Goal: Task Accomplishment & Management: Use online tool/utility

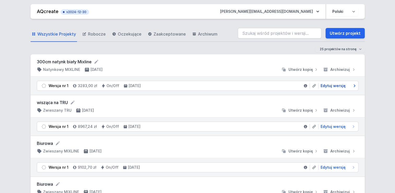
click at [329, 84] on span "Edytuj wersję" at bounding box center [333, 85] width 25 height 5
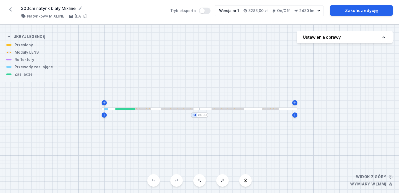
click at [251, 107] on div at bounding box center [249, 108] width 98 height 3
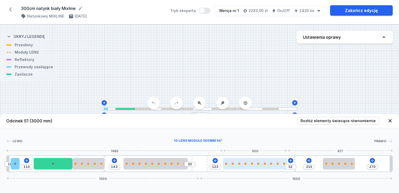
type input "97"
type input "78"
click at [256, 166] on div at bounding box center [255, 163] width 64 height 11
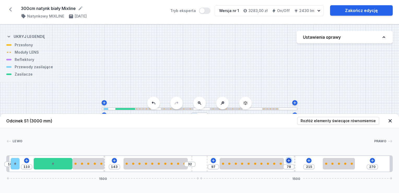
click at [288, 161] on icon at bounding box center [289, 160] width 4 height 4
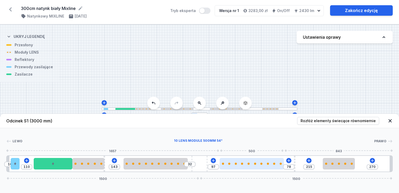
click at [265, 162] on div at bounding box center [252, 163] width 64 height 2
select select "2668"
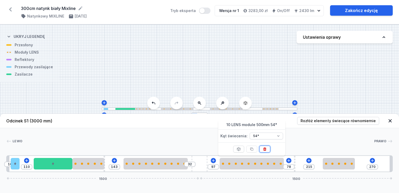
click at [265, 150] on icon at bounding box center [265, 149] width 4 height 4
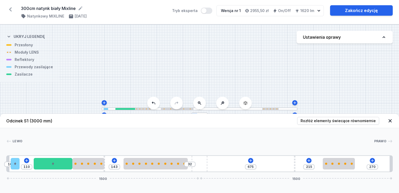
click at [249, 157] on div "10 110 143 32 675 215 270 1500 1500" at bounding box center [199, 163] width 386 height 17
click at [250, 161] on icon at bounding box center [251, 160] width 4 height 4
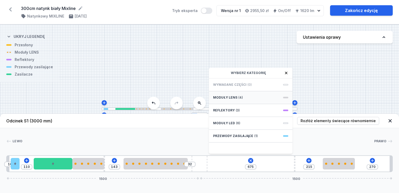
click at [232, 96] on span "Moduły LENS" at bounding box center [225, 97] width 24 height 4
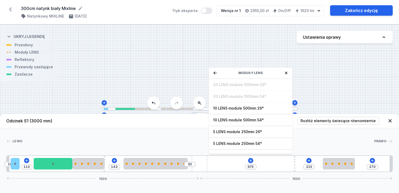
scroll to position [18, 0]
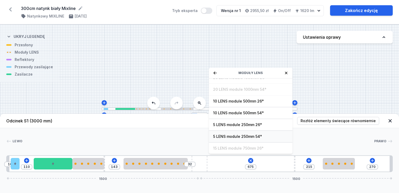
click at [262, 137] on span "5 LENS module 250mm 54°" at bounding box center [250, 136] width 75 height 5
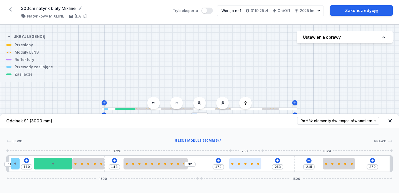
type input "251"
type input "174"
type input "249"
type input "176"
type input "241"
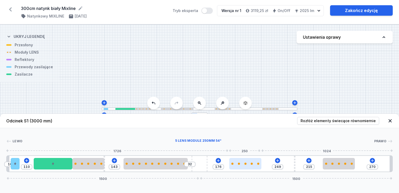
type input "184"
type input "231"
type input "194"
type input "223"
type input "202"
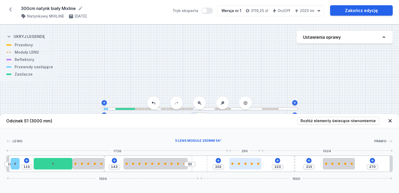
type input "219"
type input "206"
type input "185"
type input "240"
type input "171"
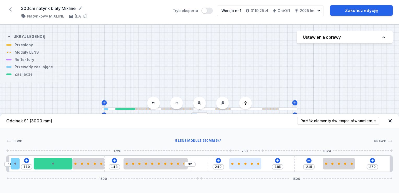
type input "254"
type input "147"
type input "278"
type input "127"
type input "298"
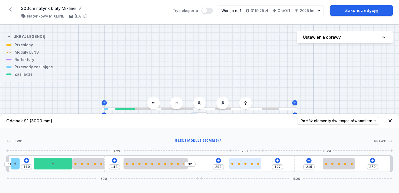
type input "115"
type input "310"
type input "105"
type input "320"
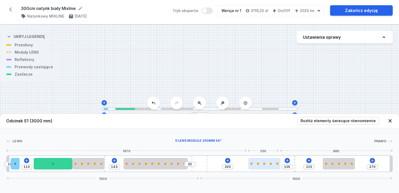
type input "99"
type input "326"
type input "95"
type input "330"
type input "93"
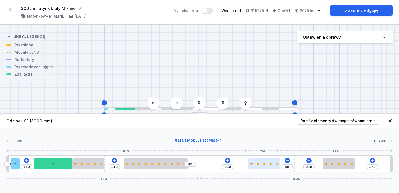
type input "332"
type input "91"
type input "334"
type input "87"
type input "338"
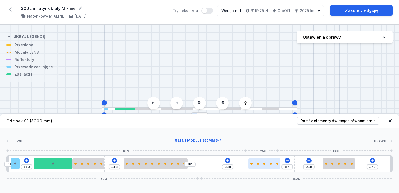
type input "83"
type input "342"
type input "77"
type input "348"
type input "75"
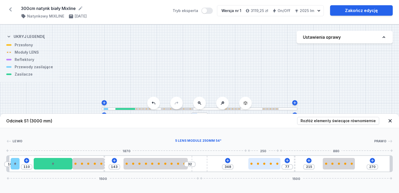
type input "350"
type input "73"
type input "352"
type input "71"
type input "354"
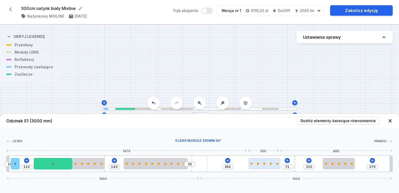
type input "67"
type input "358"
type input "63"
type input "362"
type input "55"
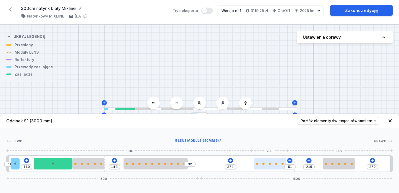
type input "430"
drag, startPoint x: 228, startPoint y: 167, endPoint x: 271, endPoint y: 167, distance: 43.3
click at [285, 169] on div at bounding box center [278, 163] width 32 height 11
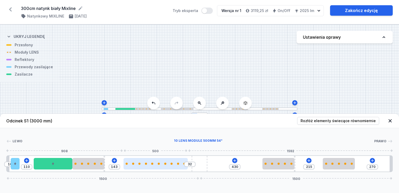
click at [150, 165] on div at bounding box center [156, 163] width 64 height 11
select select "2668"
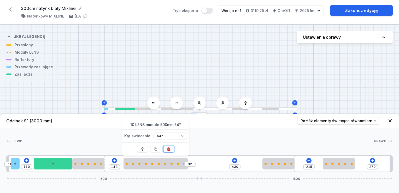
click at [169, 150] on icon at bounding box center [168, 148] width 3 height 3
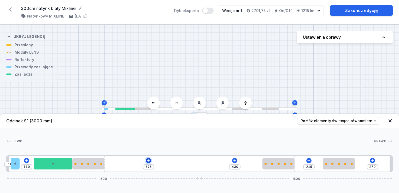
click at [147, 160] on icon at bounding box center [148, 160] width 4 height 4
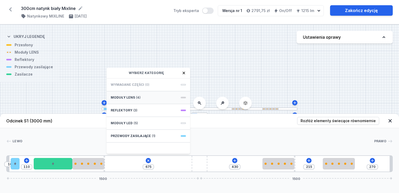
click at [137, 96] on span "(4)" at bounding box center [138, 97] width 4 height 4
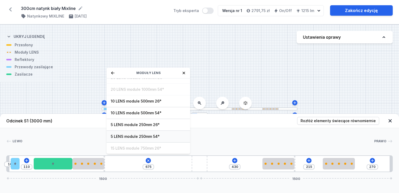
click at [148, 136] on span "5 LENS module 250mm 54°" at bounding box center [148, 136] width 75 height 5
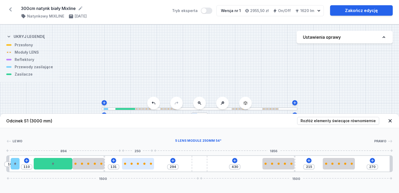
type input "292"
type input "133"
type input "290"
type input "135"
type input "292"
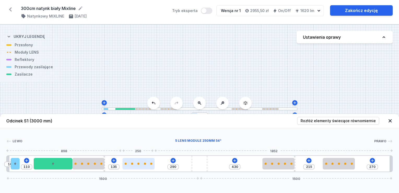
type input "133"
type input "296"
type input "129"
type input "300"
type input "125"
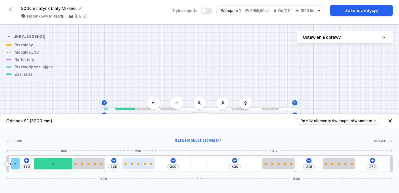
type input "302"
type input "123"
type input "306"
type input "119"
type input "308"
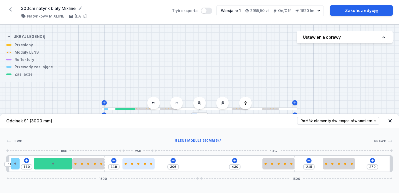
type input "117"
type input "312"
type input "113"
type input "316"
type input "109"
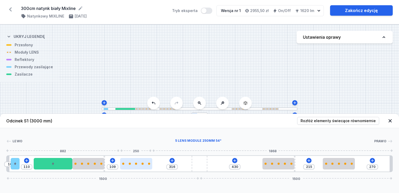
type input "320"
type input "105"
type input "324"
type input "101"
type input "332"
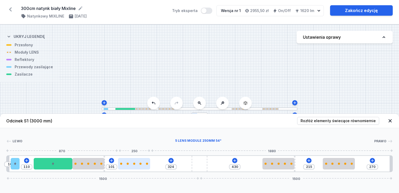
type input "93"
type input "334"
type input "91"
type input "336"
type input "89"
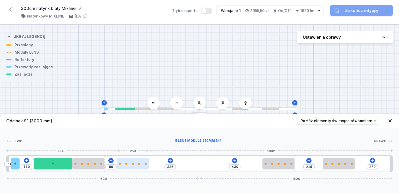
drag, startPoint x: 117, startPoint y: 165, endPoint x: 128, endPoint y: 165, distance: 11.2
click at [128, 165] on div at bounding box center [133, 163] width 32 height 11
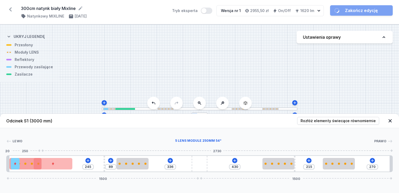
drag, startPoint x: 95, startPoint y: 163, endPoint x: 30, endPoint y: 162, distance: 64.8
click at [30, 161] on div at bounding box center [25, 163] width 32 height 11
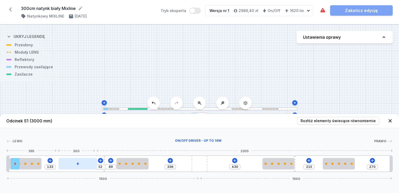
type input "48"
type input "137"
type input "46"
type input "139"
type input "44"
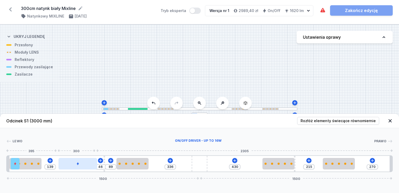
type input "141"
type input "42"
type input "143"
type input "40"
type input "145"
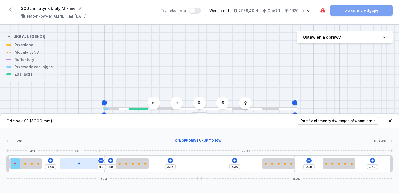
type input "36"
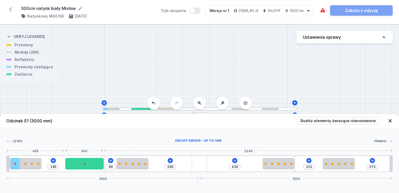
drag, startPoint x: 56, startPoint y: 167, endPoint x: 43, endPoint y: 162, distance: 14.7
click at [83, 168] on div at bounding box center [84, 163] width 39 height 11
type input "115"
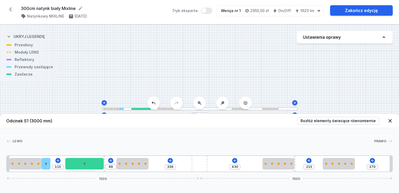
drag, startPoint x: 17, startPoint y: 167, endPoint x: 71, endPoint y: 172, distance: 54.3
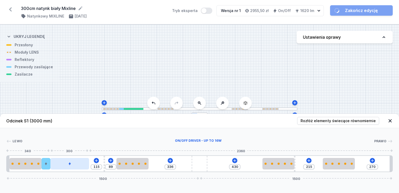
drag, startPoint x: 74, startPoint y: 164, endPoint x: 66, endPoint y: 164, distance: 8.4
click at [66, 164] on div at bounding box center [69, 163] width 39 height 11
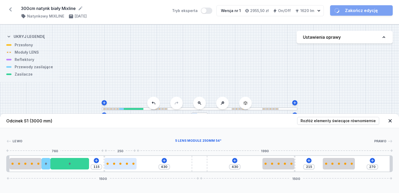
drag, startPoint x: 127, startPoint y: 165, endPoint x: 132, endPoint y: 168, distance: 6.4
click at [121, 165] on div at bounding box center [120, 163] width 32 height 11
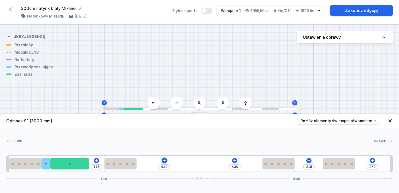
click at [164, 161] on icon at bounding box center [164, 160] width 3 height 3
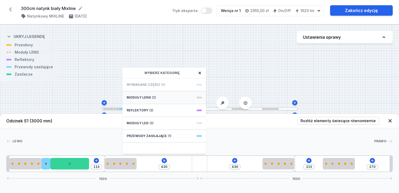
click at [178, 98] on div "Moduły LENS (2)" at bounding box center [164, 97] width 84 height 13
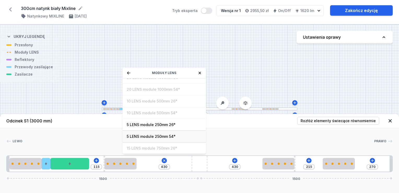
click at [174, 136] on span "5 LENS module 250mm 54°" at bounding box center [164, 136] width 75 height 5
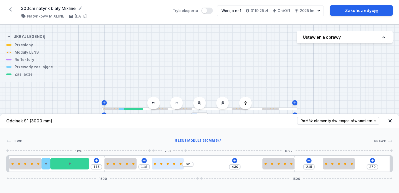
type input "56"
type input "124"
type input "52"
type input "128"
type input "48"
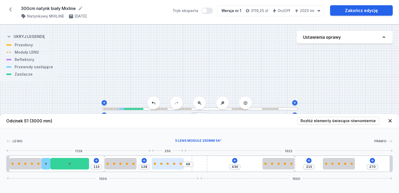
type input "132"
type input "46"
type input "134"
type input "44"
type input "136"
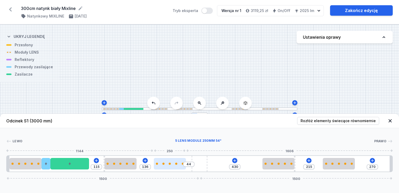
type input "42"
type input "138"
type input "38"
type input "180"
drag, startPoint x: 156, startPoint y: 165, endPoint x: 177, endPoint y: 166, distance: 20.9
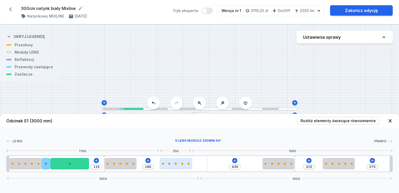
click at [177, 166] on div at bounding box center [176, 163] width 32 height 11
click at [236, 160] on icon at bounding box center [235, 160] width 4 height 4
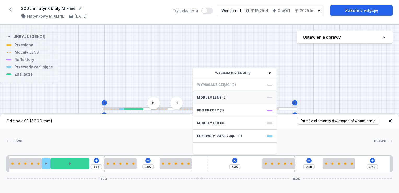
click at [216, 99] on span "Moduły LENS" at bounding box center [209, 97] width 24 height 4
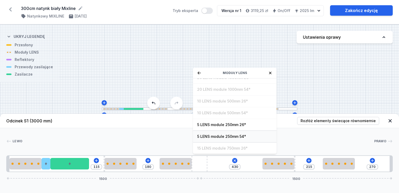
click at [224, 134] on span "5 LENS module 250mm 54°" at bounding box center [234, 136] width 75 height 5
type input "180"
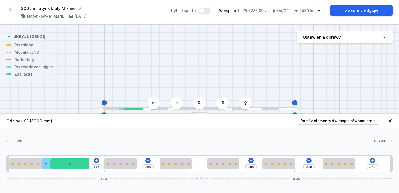
click at [359, 102] on div "S1 3000" at bounding box center [199, 109] width 399 height 168
click at [391, 118] on icon at bounding box center [390, 120] width 5 height 5
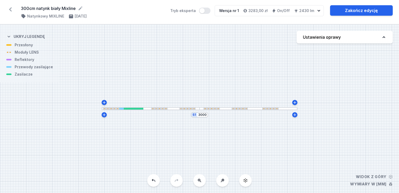
click at [283, 110] on div "S1 3000" at bounding box center [199, 109] width 399 height 168
click at [284, 109] on div at bounding box center [249, 108] width 98 height 3
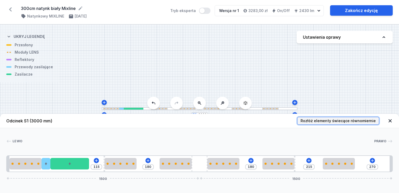
click at [326, 121] on span "Rozłóż elementy świecące równomiernie" at bounding box center [338, 120] width 75 height 5
type input "214"
type input "196"
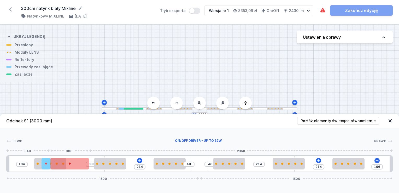
click at [80, 167] on div at bounding box center [69, 163] width 39 height 11
drag, startPoint x: 71, startPoint y: 164, endPoint x: 79, endPoint y: 165, distance: 8.4
click at [79, 165] on div at bounding box center [74, 163] width 39 height 11
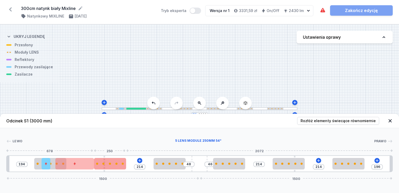
drag, startPoint x: 110, startPoint y: 164, endPoint x: 114, endPoint y: 164, distance: 3.4
click at [116, 165] on div at bounding box center [110, 163] width 32 height 2
type input "132"
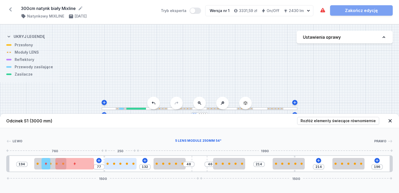
drag, startPoint x: 107, startPoint y: 165, endPoint x: 116, endPoint y: 165, distance: 9.9
click at [116, 165] on div at bounding box center [120, 163] width 32 height 11
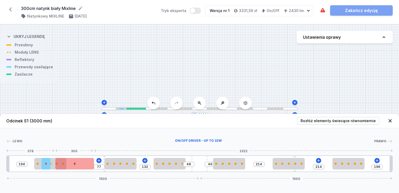
type input "115"
drag, startPoint x: 72, startPoint y: 163, endPoint x: 83, endPoint y: 163, distance: 11.0
click at [83, 163] on div at bounding box center [85, 163] width 39 height 11
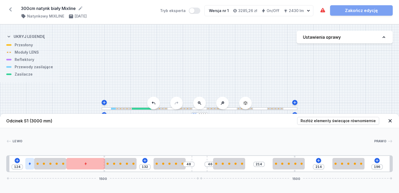
drag, startPoint x: 45, startPoint y: 165, endPoint x: 25, endPoint y: 166, distance: 19.7
click at [25, 166] on div at bounding box center [29, 163] width 9 height 11
click at [203, 131] on div "[PERSON_NAME] 1 2 3 4 5 3 3 6 3 5 3 3 1 124 132 48 46 214 214 196 1500 1500 144…" at bounding box center [199, 150] width 399 height 44
click at [323, 10] on icon at bounding box center [323, 10] width 6 height 6
click at [330, 18] on div "Oprawa zawiera kolizje elementów." at bounding box center [349, 18] width 54 height 4
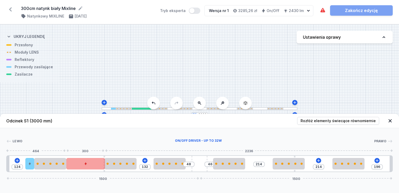
click at [87, 166] on div at bounding box center [85, 163] width 39 height 11
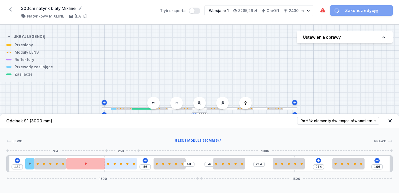
drag, startPoint x: 120, startPoint y: 164, endPoint x: 126, endPoint y: 165, distance: 6.3
click at [128, 165] on div at bounding box center [121, 163] width 32 height 2
type input "40"
type input "87"
type input "36"
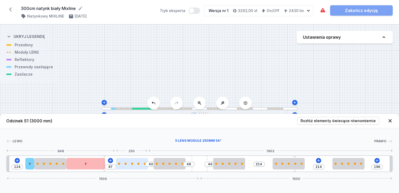
type input "91"
type input "38"
type input "89"
type input "42"
type input "85"
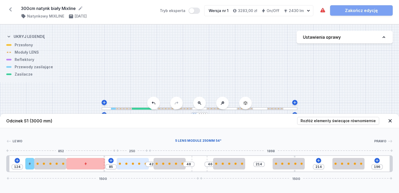
type input "56"
type input "71"
drag, startPoint x: 124, startPoint y: 165, endPoint x: 132, endPoint y: 165, distance: 7.8
click at [132, 165] on div at bounding box center [121, 163] width 32 height 11
type input "128"
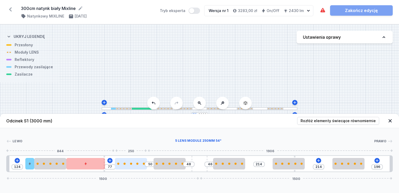
type input "75"
type input "52"
type input "79"
type input "48"
type input "81"
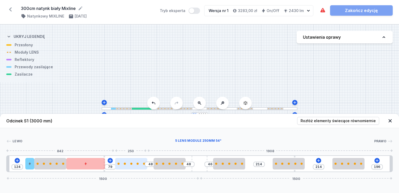
type input "46"
drag, startPoint x: 120, startPoint y: 162, endPoint x: 130, endPoint y: 164, distance: 9.8
click at [130, 164] on div at bounding box center [131, 163] width 32 height 2
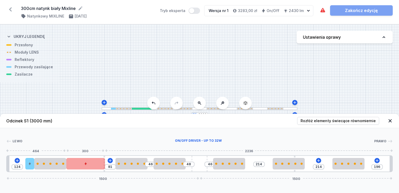
drag, startPoint x: 89, startPoint y: 168, endPoint x: 92, endPoint y: 167, distance: 3.1
click at [92, 167] on div at bounding box center [85, 163] width 39 height 11
drag, startPoint x: 88, startPoint y: 165, endPoint x: 80, endPoint y: 166, distance: 7.4
click at [95, 167] on div at bounding box center [85, 163] width 39 height 11
type input "10"
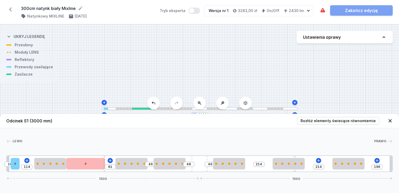
drag, startPoint x: 31, startPoint y: 166, endPoint x: 21, endPoint y: 165, distance: 9.8
click at [21, 165] on div "10 114 81 46 48 46 214 214 196 1500 1500" at bounding box center [199, 163] width 386 height 17
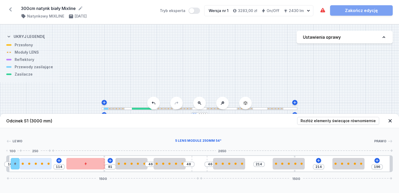
type input "35"
type input "31"
type input "83"
type input "33"
type input "81"
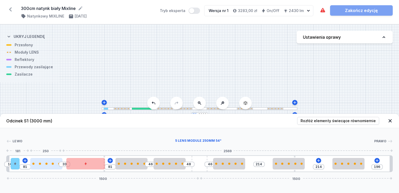
type input "35"
type input "79"
type input "37"
type input "77"
type input "39"
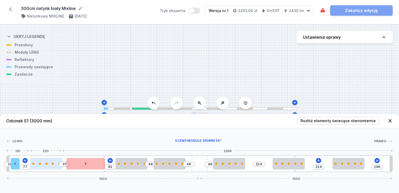
type input "75"
drag, startPoint x: 52, startPoint y: 162, endPoint x: 78, endPoint y: 173, distance: 28.4
click at [45, 166] on div at bounding box center [45, 163] width 32 height 11
type input "37"
type input "77"
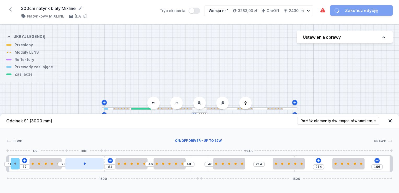
drag, startPoint x: 91, startPoint y: 163, endPoint x: 95, endPoint y: 165, distance: 4.1
click at [95, 165] on div at bounding box center [84, 163] width 39 height 11
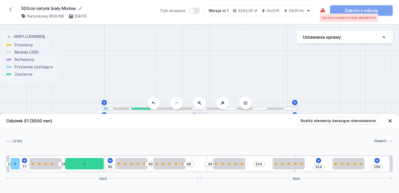
click at [323, 9] on icon at bounding box center [323, 10] width 6 height 6
click at [329, 16] on div "Oprawa zawiera kolizje elementów." at bounding box center [349, 18] width 54 height 4
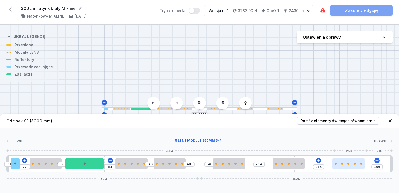
type input "179"
type input "231"
type input "183"
type input "227"
type input "187"
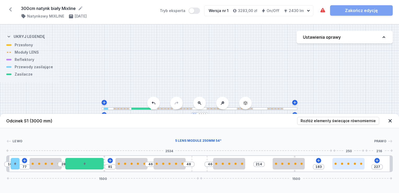
type input "223"
type input "203"
type input "207"
type input "215"
type input "195"
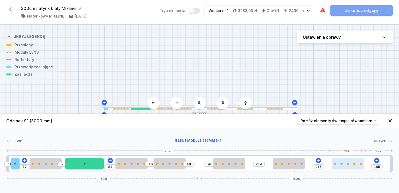
type input "217"
type input "193"
type input "219"
type input "191"
type input "223"
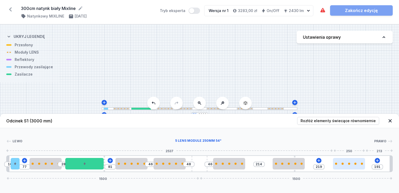
type input "187"
type input "227"
type input "183"
type input "235"
type input "175"
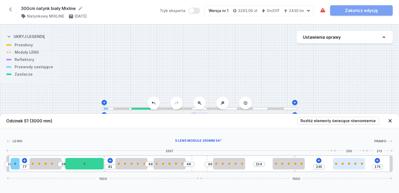
type input "255"
type input "155"
type input "259"
type input "151"
type input "263"
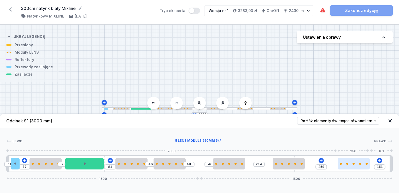
type input "147"
type input "265"
type input "145"
type input "267"
type input "143"
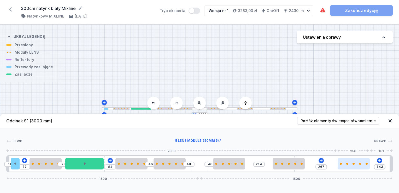
type input "269"
type input "141"
type input "271"
type input "139"
type input "273"
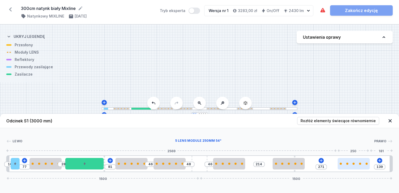
type input "137"
type input "277"
type input "133"
type input "279"
type input "131"
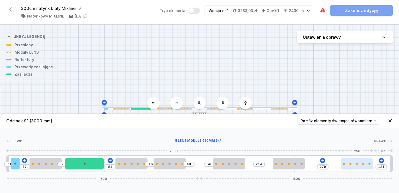
type input "277"
type input "133"
drag, startPoint x: 348, startPoint y: 165, endPoint x: 360, endPoint y: 166, distance: 12.3
click at [360, 166] on div at bounding box center [357, 163] width 32 height 11
type input "271"
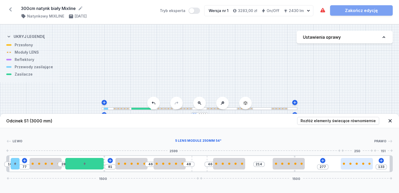
type input "139"
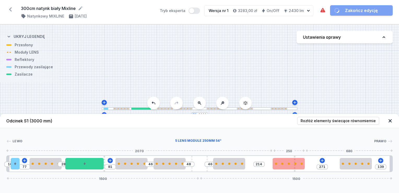
type input "269"
type input "216"
type input "237"
type input "248"
type input "225"
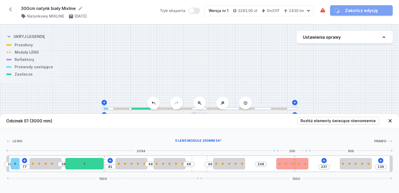
type input "260"
type input "197"
type input "288"
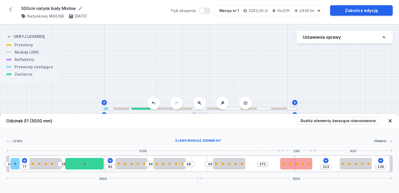
drag, startPoint x: 297, startPoint y: 161, endPoint x: 309, endPoint y: 166, distance: 12.6
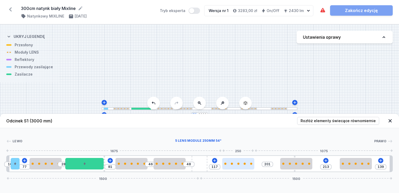
drag, startPoint x: 228, startPoint y: 162, endPoint x: 241, endPoint y: 165, distance: 12.9
click at [241, 165] on div at bounding box center [238, 163] width 32 height 11
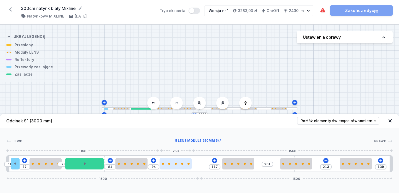
drag, startPoint x: 172, startPoint y: 166, endPoint x: 191, endPoint y: 166, distance: 19.3
click at [191, 166] on div at bounding box center [176, 163] width 32 height 11
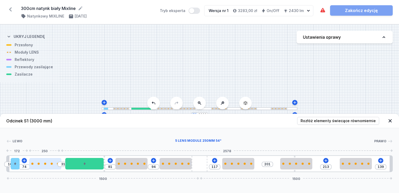
drag, startPoint x: 48, startPoint y: 163, endPoint x: 45, endPoint y: 164, distance: 2.7
click at [45, 164] on div at bounding box center [45, 163] width 32 height 2
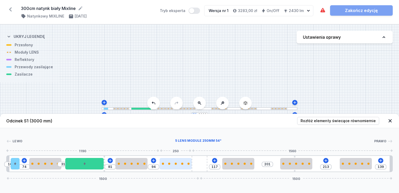
drag, startPoint x: 165, startPoint y: 165, endPoint x: 173, endPoint y: 167, distance: 8.5
click at [173, 167] on div at bounding box center [176, 163] width 32 height 11
click at [248, 137] on div "Lewo Prawo 1 2 3 4 5 3 3 6 3 5 3 3 1 10 74 31 81 94 117 201 213 139 1500 1500 3…" at bounding box center [199, 150] width 399 height 44
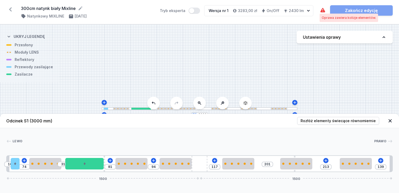
click at [321, 8] on icon at bounding box center [323, 10] width 6 height 6
drag, startPoint x: 328, startPoint y: 15, endPoint x: 329, endPoint y: 18, distance: 3.0
click at [328, 16] on div "Oprawa zawiera kolizje elementów." at bounding box center [349, 18] width 54 height 4
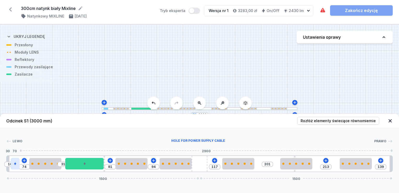
click at [16, 166] on div at bounding box center [15, 163] width 9 height 11
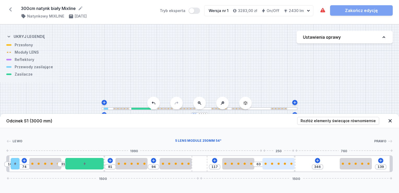
drag, startPoint x: 301, startPoint y: 163, endPoint x: 292, endPoint y: 163, distance: 9.1
click at [292, 163] on div at bounding box center [278, 163] width 32 height 2
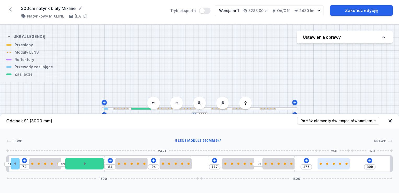
drag, startPoint x: 353, startPoint y: 165, endPoint x: 336, endPoint y: 164, distance: 16.2
click at [336, 164] on div at bounding box center [334, 163] width 32 height 2
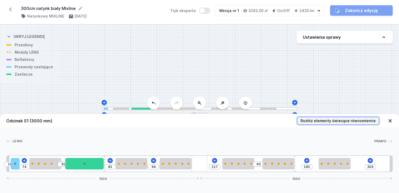
click at [353, 123] on span "Rozłóż elementy świecące równomiernie" at bounding box center [338, 120] width 75 height 5
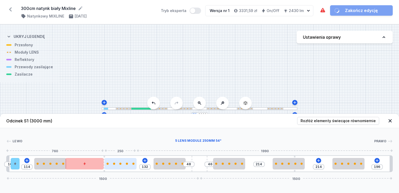
drag, startPoint x: 113, startPoint y: 164, endPoint x: 124, endPoint y: 164, distance: 11.2
click at [124, 164] on div at bounding box center [120, 163] width 32 height 2
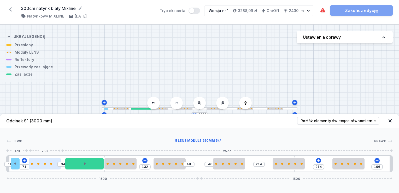
drag, startPoint x: 48, startPoint y: 168, endPoint x: 40, endPoint y: 167, distance: 7.9
click at [40, 167] on div at bounding box center [45, 163] width 32 height 11
click at [262, 119] on header "Odcinek S1 (3000 mm) Rozłóż elementy świecące równomiernie" at bounding box center [199, 121] width 399 height 14
click at [350, 93] on div "S1 3000" at bounding box center [199, 109] width 399 height 168
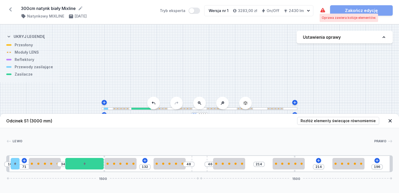
drag, startPoint x: 322, startPoint y: 8, endPoint x: 325, endPoint y: 17, distance: 10.0
click at [322, 8] on icon at bounding box center [323, 10] width 6 height 6
click at [328, 19] on div "Oprawa zawiera kolizje elementów." at bounding box center [349, 18] width 54 height 4
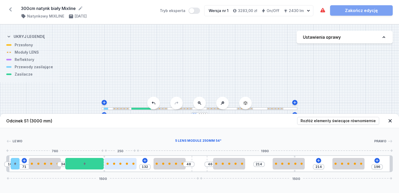
drag, startPoint x: 118, startPoint y: 166, endPoint x: 122, endPoint y: 166, distance: 5.0
click at [122, 166] on div at bounding box center [120, 163] width 32 height 11
click at [304, 126] on header "Odcinek S1 (3000 mm) Rozłóż elementy świecące równomiernie" at bounding box center [199, 121] width 399 height 14
click at [391, 120] on icon at bounding box center [390, 120] width 3 height 3
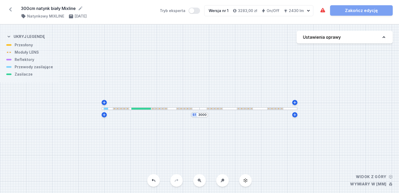
click at [373, 94] on div "S1 3000" at bounding box center [199, 109] width 399 height 168
click at [322, 9] on icon at bounding box center [322, 10] width 5 height 4
click at [326, 16] on div "Oprawa zawiera kolizje elementów." at bounding box center [349, 18] width 54 height 4
click at [328, 17] on div "Oprawa zawiera kolizje elementów." at bounding box center [349, 18] width 54 height 4
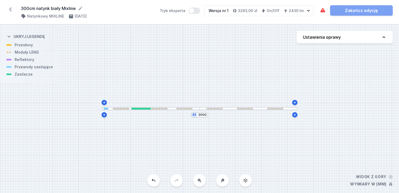
click at [271, 110] on div "S1 3000" at bounding box center [199, 109] width 399 height 168
click at [269, 108] on div at bounding box center [275, 109] width 16 height 2
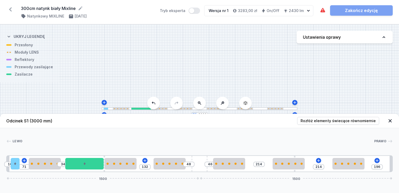
click at [18, 140] on span "Lewo" at bounding box center [18, 141] width 10 height 4
drag, startPoint x: 119, startPoint y: 167, endPoint x: 122, endPoint y: 167, distance: 3.4
click at [122, 167] on div at bounding box center [120, 163] width 32 height 11
click at [16, 162] on icon at bounding box center [15, 163] width 3 height 3
click at [239, 118] on header "Odcinek S1 (3000 mm) Rozłóż elementy świecące równomiernie" at bounding box center [199, 121] width 399 height 14
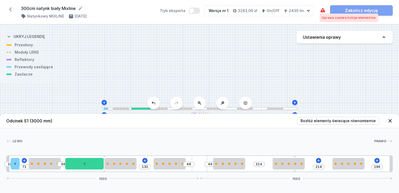
click at [323, 11] on icon at bounding box center [322, 10] width 5 height 4
click at [390, 120] on icon at bounding box center [390, 120] width 5 height 5
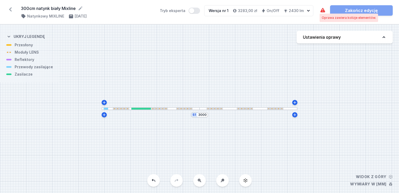
click at [323, 10] on icon at bounding box center [322, 10] width 5 height 4
drag, startPoint x: 322, startPoint y: 7, endPoint x: 322, endPoint y: 10, distance: 2.9
click at [322, 9] on icon at bounding box center [323, 10] width 6 height 6
click at [316, 37] on h4 "Ustawienia oprawy" at bounding box center [322, 37] width 38 height 6
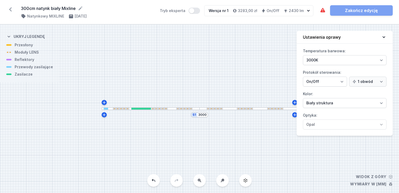
click at [383, 37] on icon at bounding box center [383, 36] width 5 height 5
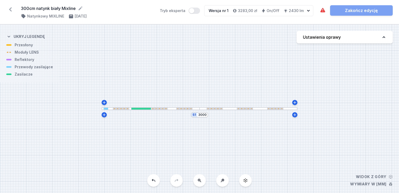
click at [264, 107] on div at bounding box center [249, 108] width 98 height 3
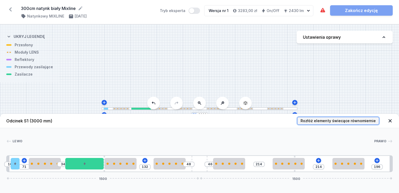
click at [340, 120] on span "Rozłóż elementy świecące równomiernie" at bounding box center [338, 120] width 75 height 5
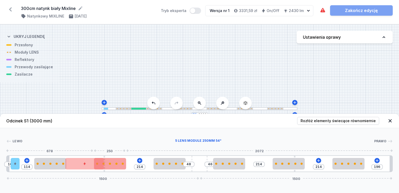
click at [111, 166] on div at bounding box center [110, 163] width 32 height 11
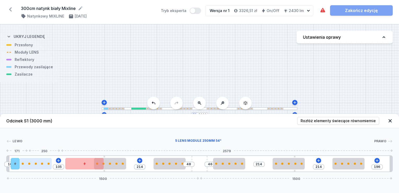
drag, startPoint x: 54, startPoint y: 164, endPoint x: 46, endPoint y: 164, distance: 8.1
click at [46, 164] on div at bounding box center [36, 163] width 32 height 2
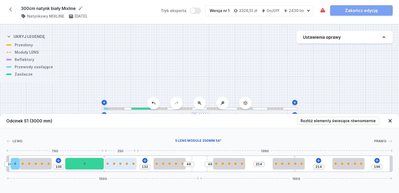
drag, startPoint x: 118, startPoint y: 166, endPoint x: 126, endPoint y: 168, distance: 8.3
click at [126, 168] on div at bounding box center [120, 163] width 32 height 11
drag, startPoint x: 342, startPoint y: 125, endPoint x: 340, endPoint y: 129, distance: 4.4
click at [340, 129] on div "Odcinek S1 (3000 mm) Rozłóż elementy świecące równomiernie Lewo Prawo 1 2 3 4 5…" at bounding box center [199, 153] width 399 height 79
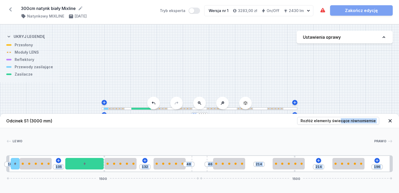
drag, startPoint x: 340, startPoint y: 129, endPoint x: 337, endPoint y: 132, distance: 4.3
click at [337, 132] on div "[PERSON_NAME] 1 2 3 4 5 3 3 6 3 5 3 3 1 10 105 132 48 46 214 214 196 1500 1500 …" at bounding box center [199, 150] width 399 height 44
click at [330, 121] on span "Rozłóż elementy świecące równomiernie" at bounding box center [338, 120] width 75 height 5
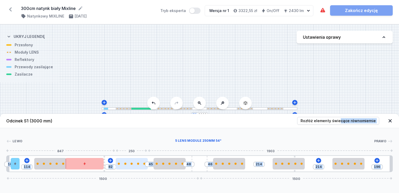
click at [136, 161] on div at bounding box center [132, 163] width 32 height 11
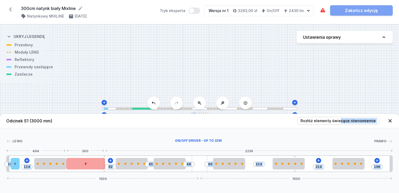
click at [87, 165] on div at bounding box center [85, 163] width 39 height 11
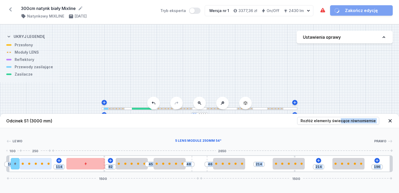
click at [36, 166] on div at bounding box center [36, 163] width 32 height 11
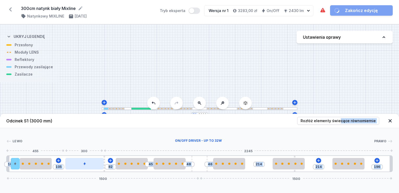
click at [77, 159] on div at bounding box center [84, 163] width 39 height 11
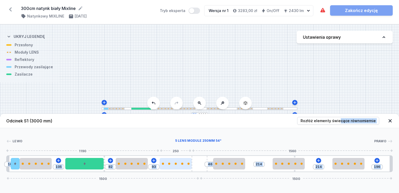
click at [191, 163] on div at bounding box center [176, 163] width 32 height 2
click at [302, 133] on div "[PERSON_NAME] 1 2 3 4 5 3 3 6 3 5 3 3 1 10 105 82 93 46 214 214 196 1500 1500 3…" at bounding box center [199, 150] width 399 height 44
click at [337, 88] on div "S1 3000" at bounding box center [199, 109] width 399 height 168
click at [365, 130] on div "[PERSON_NAME] 1 2 3 4 5 3 3 6 3 5 3 3 1 10 105 82 93 46 214 214 196 1500 1500 3…" at bounding box center [199, 150] width 399 height 44
click at [332, 143] on div at bounding box center [197, 140] width 351 height 5
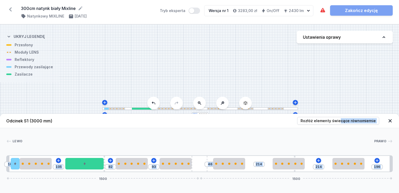
click at [318, 185] on div "Odcinek S1 (3000 mm) Rozłóż elementy świecące równomiernie Lewo Prawo 1 2 3 4 5…" at bounding box center [199, 153] width 399 height 79
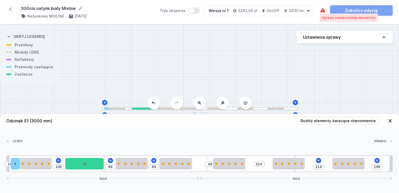
click at [320, 9] on icon at bounding box center [323, 10] width 6 height 6
click at [328, 18] on div "Oprawa zawiera kolizje elementów." at bounding box center [349, 18] width 54 height 4
click at [329, 18] on div "Oprawa zawiera kolizje elementów." at bounding box center [349, 18] width 54 height 4
click at [354, 142] on div at bounding box center [197, 140] width 351 height 5
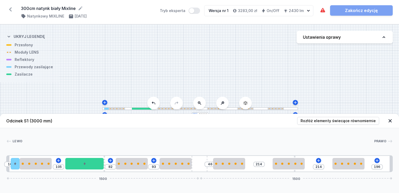
click at [371, 12] on div "Oprawa zawiera kolizje elementów. Zakończ edycję" at bounding box center [356, 10] width 73 height 10
click at [390, 121] on icon at bounding box center [390, 120] width 3 height 3
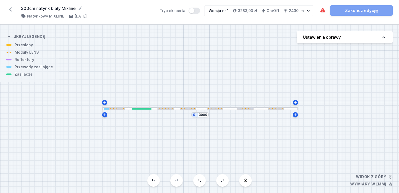
click at [351, 10] on div "Oprawa zawiera kolizje elementów. Zakończ edycję" at bounding box center [356, 10] width 73 height 10
